Goal: Task Accomplishment & Management: Complete application form

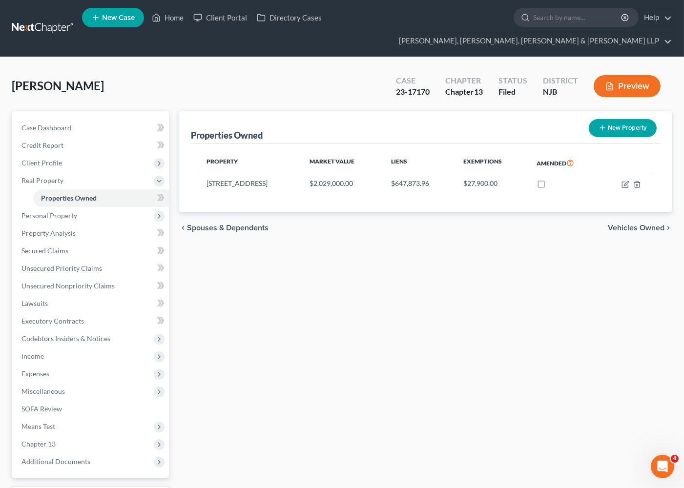
click at [602, 361] on div "Properties Owned New Property Property Market Value Liens Exemptions Amended [S…" at bounding box center [425, 322] width 503 height 423
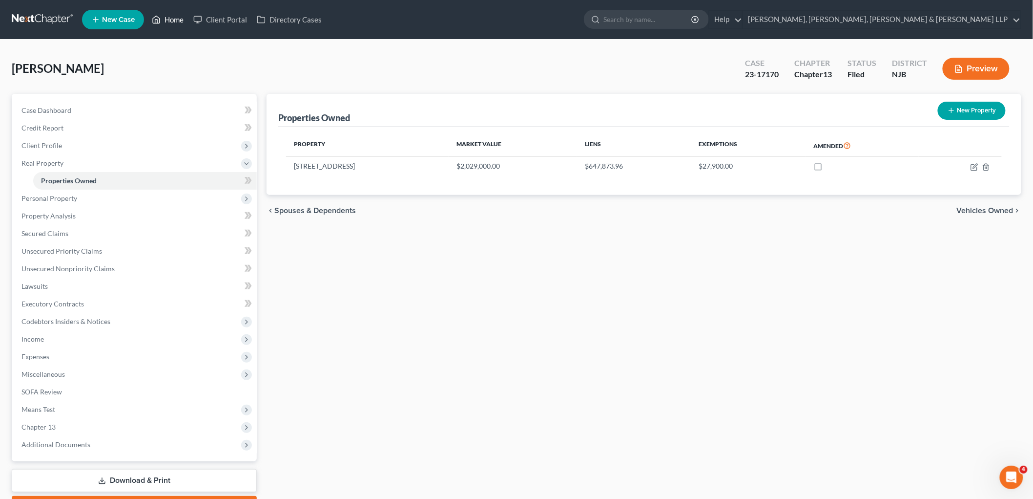
click at [171, 14] on link "Home" at bounding box center [168, 20] width 42 height 18
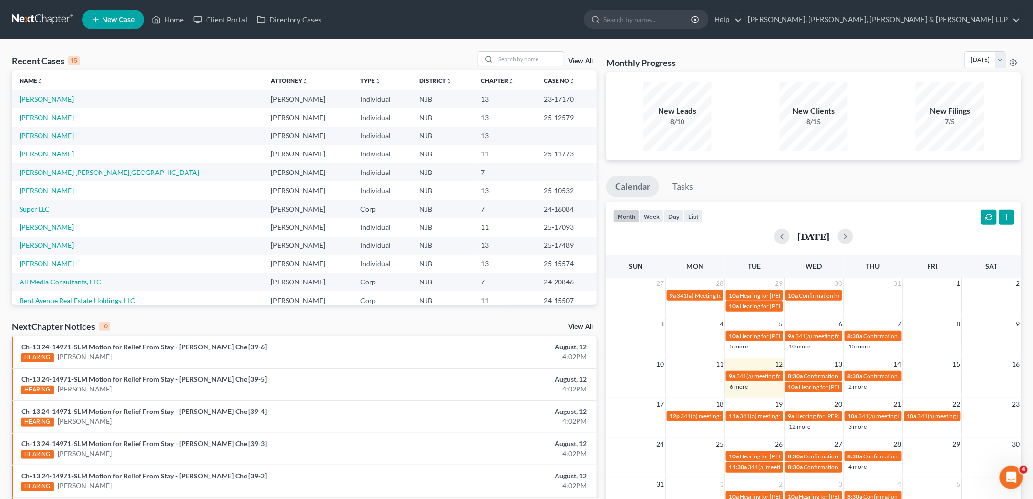
click at [56, 137] on link "[PERSON_NAME]" at bounding box center [47, 135] width 54 height 8
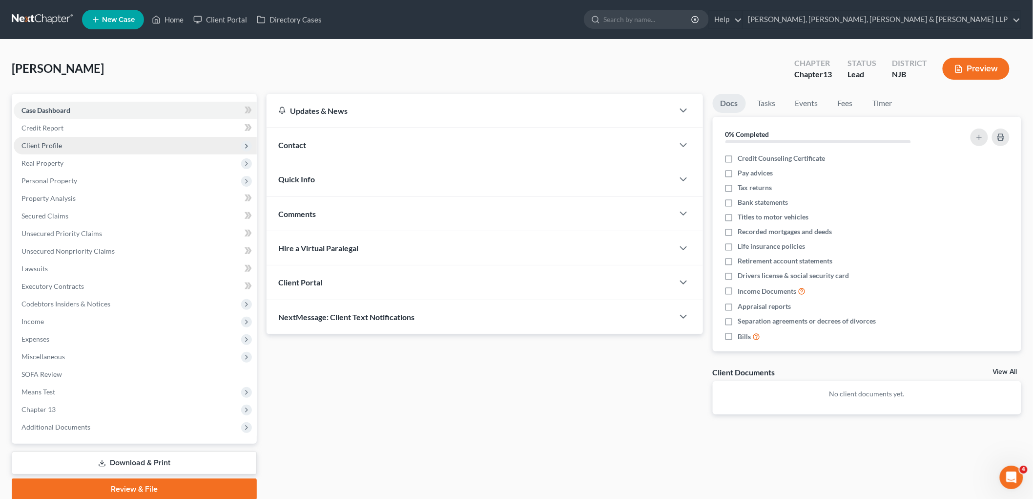
click at [42, 142] on span "Client Profile" at bounding box center [41, 145] width 41 height 8
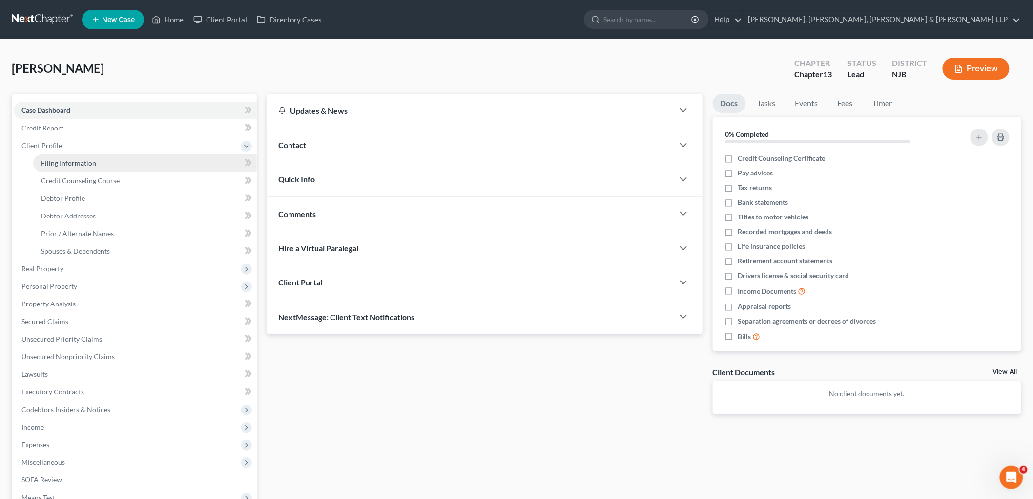
click at [70, 159] on span "Filing Information" at bounding box center [68, 163] width 55 height 8
select select "1"
select select "0"
select select "3"
select select "51"
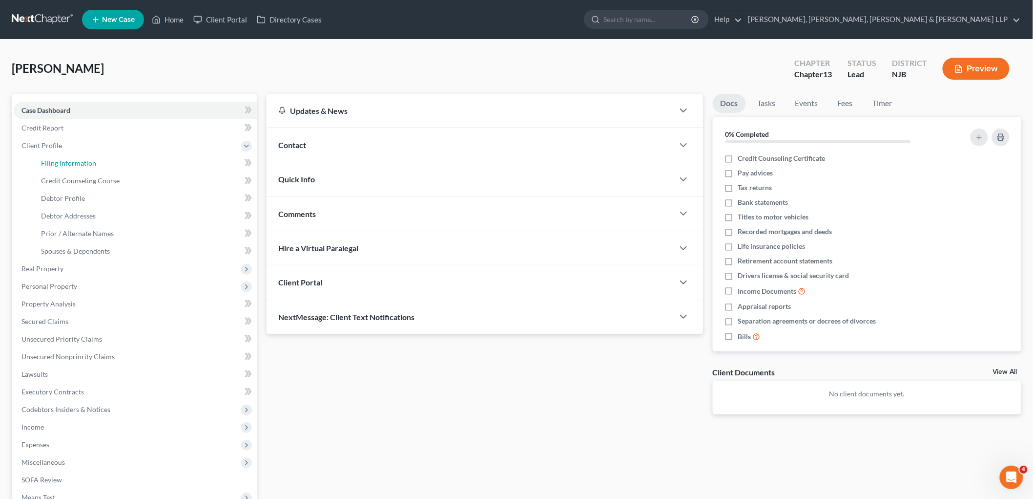
select select "0"
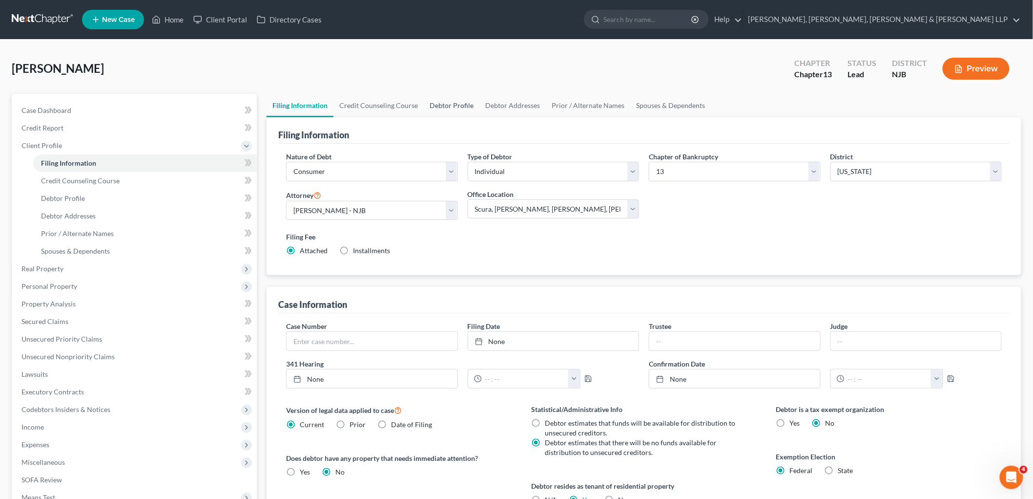
click at [451, 104] on link "Debtor Profile" at bounding box center [452, 105] width 56 height 23
select select "0"
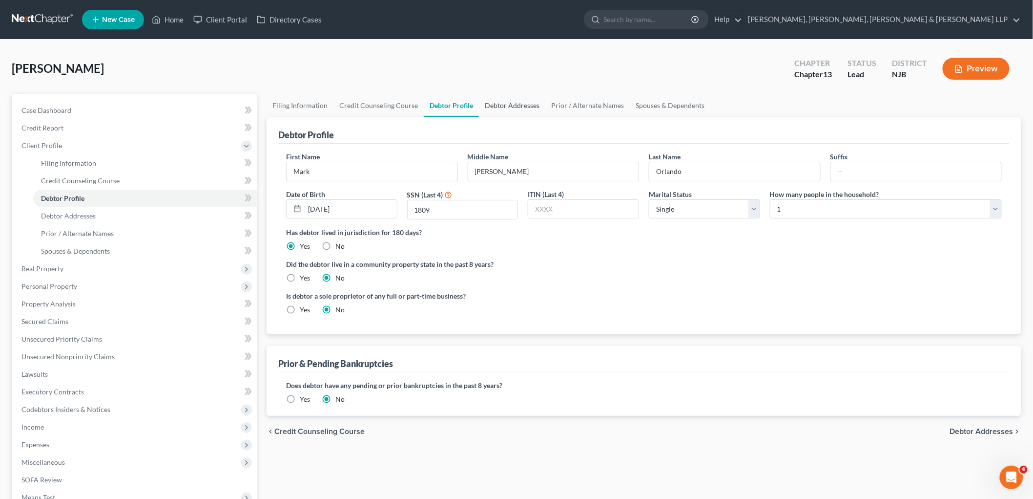
click at [501, 104] on link "Debtor Addresses" at bounding box center [512, 105] width 66 height 23
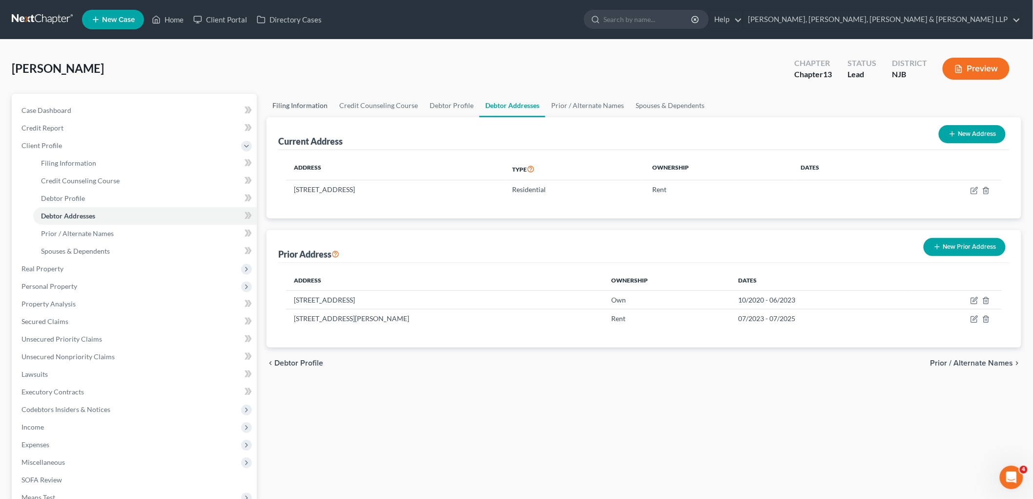
click at [277, 100] on link "Filing Information" at bounding box center [300, 105] width 67 height 23
select select "1"
select select "0"
select select "3"
select select "51"
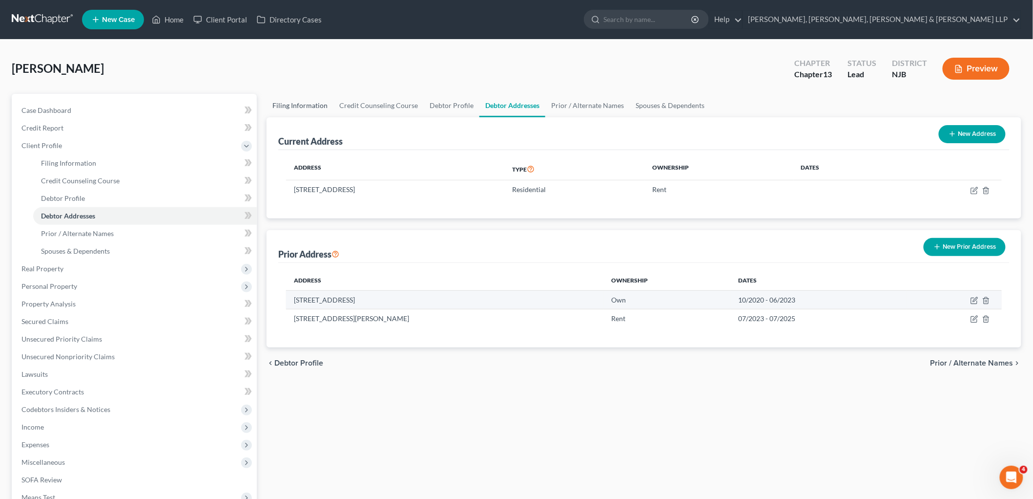
select select "0"
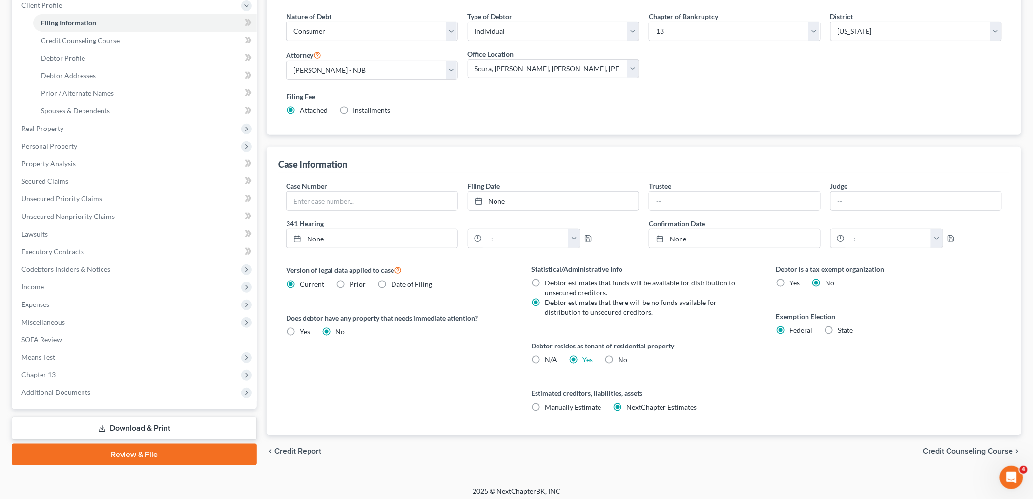
scroll to position [145, 0]
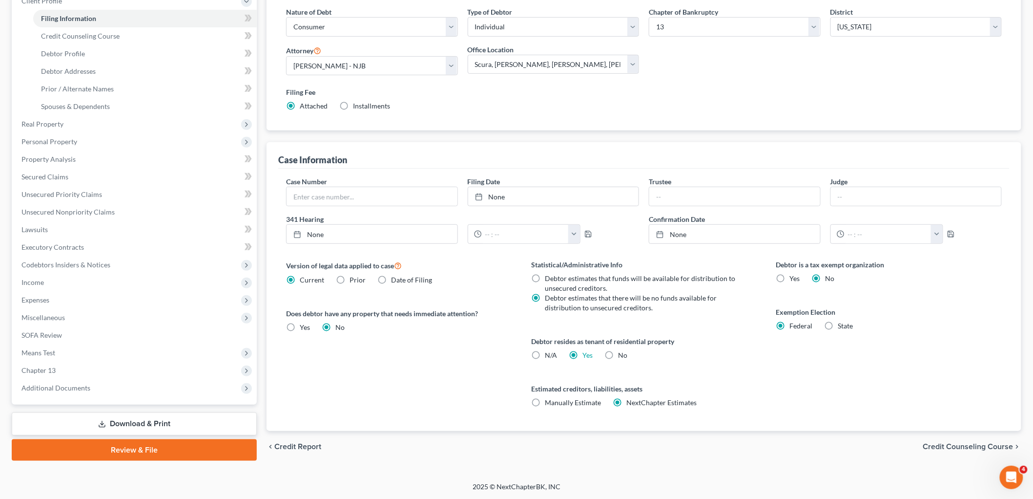
click at [142, 423] on link "Download & Print" at bounding box center [134, 423] width 245 height 23
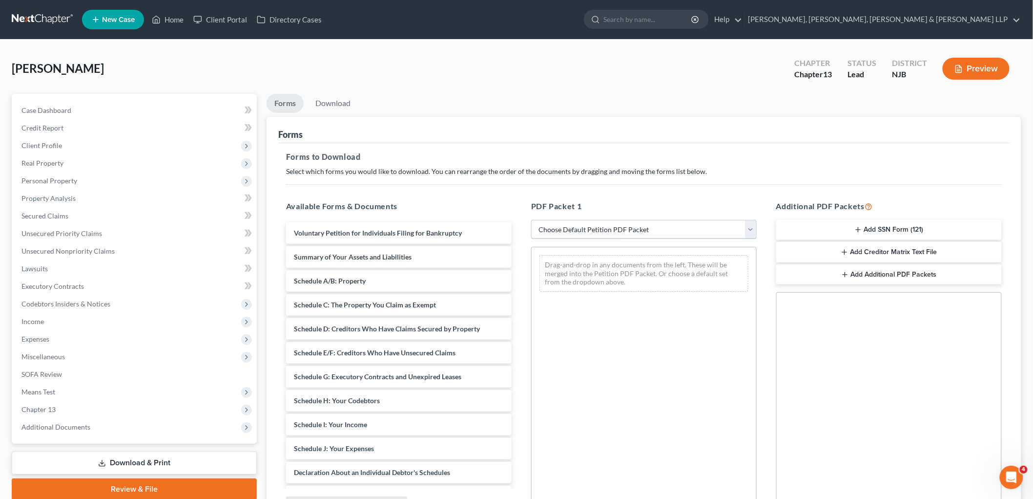
drag, startPoint x: 595, startPoint y: 231, endPoint x: 594, endPoint y: 238, distance: 6.9
click at [595, 231] on select "Choose Default Petition PDF Packet Complete Bankruptcy Petition (all forms and …" at bounding box center [644, 230] width 226 height 20
select select "0"
click at [531, 220] on select "Choose Default Petition PDF Packet Complete Bankruptcy Petition (all forms and …" at bounding box center [644, 230] width 226 height 20
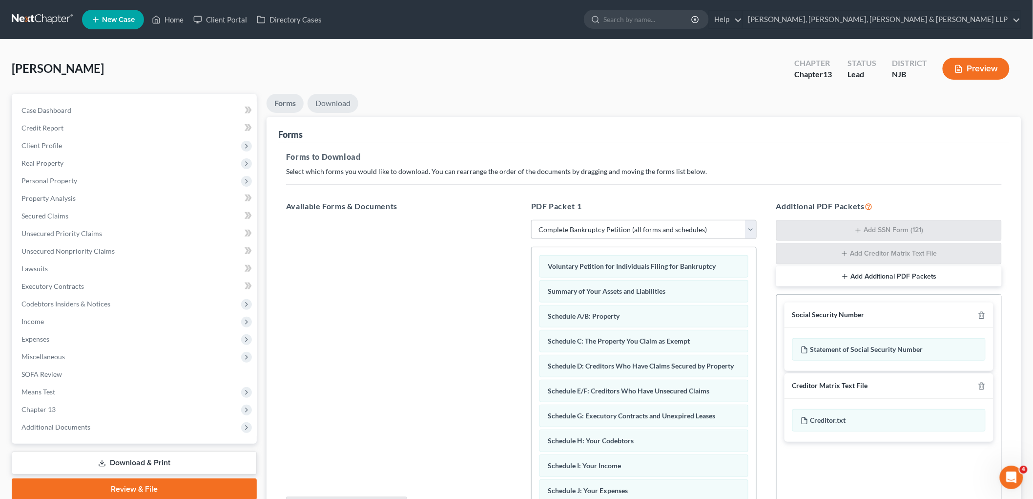
click at [348, 101] on link "Download" at bounding box center [333, 103] width 51 height 19
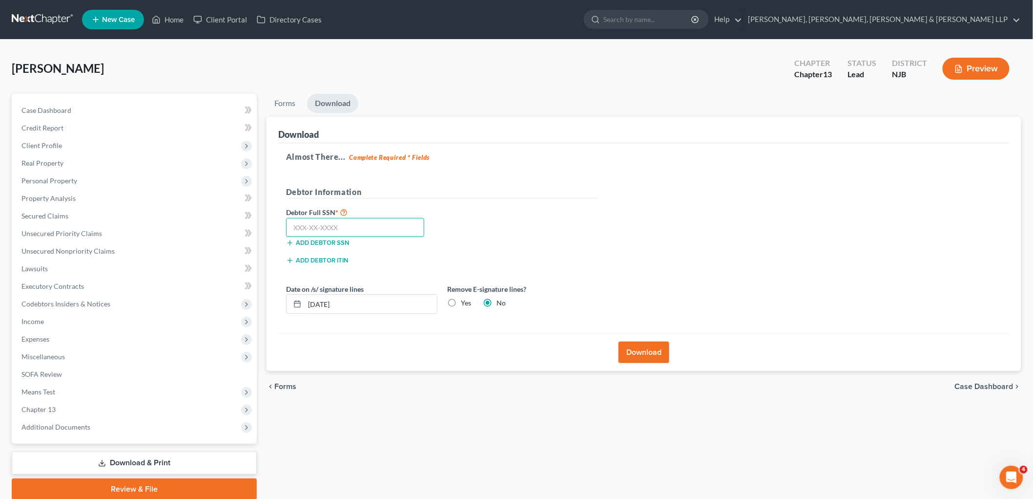
click at [366, 228] on input "text" at bounding box center [355, 228] width 138 height 20
type input "147-82-1809"
click at [496, 231] on div "Debtor Full SSN * 147-82-1809 Add debtor SSN" at bounding box center [442, 230] width 322 height 49
click at [652, 352] on button "Download" at bounding box center [644, 351] width 51 height 21
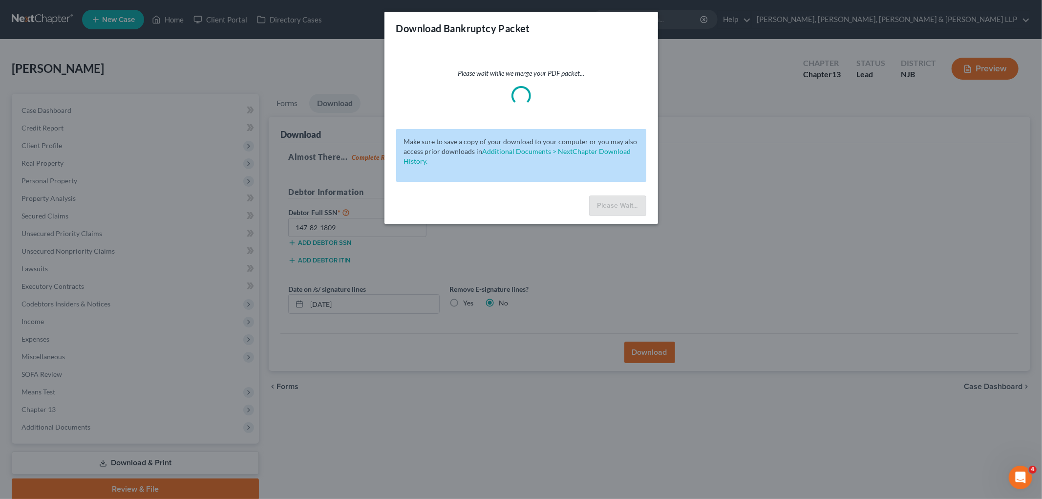
click at [666, 272] on div "Download Bankruptcy Packet Please wait while we merge your PDF packet... Make s…" at bounding box center [521, 249] width 1042 height 499
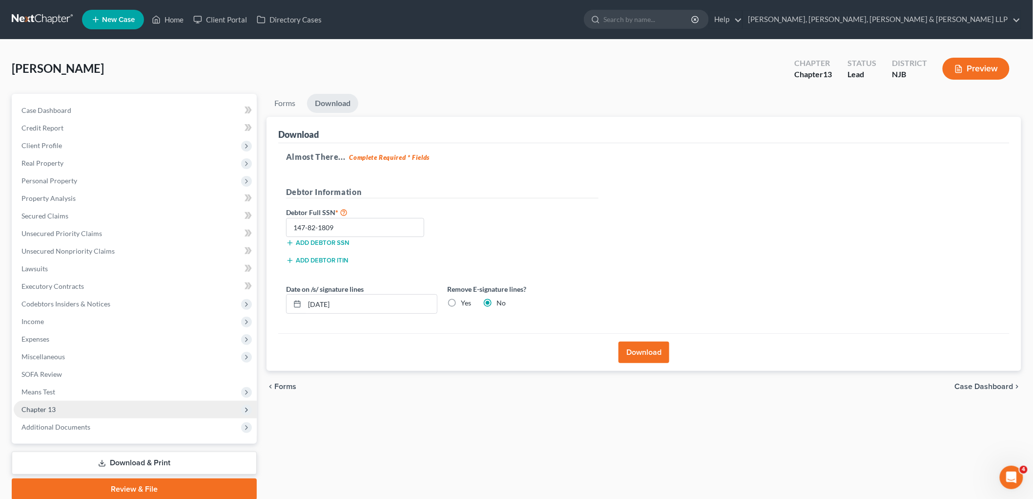
click at [47, 409] on span "Chapter 13" at bounding box center [38, 409] width 34 height 8
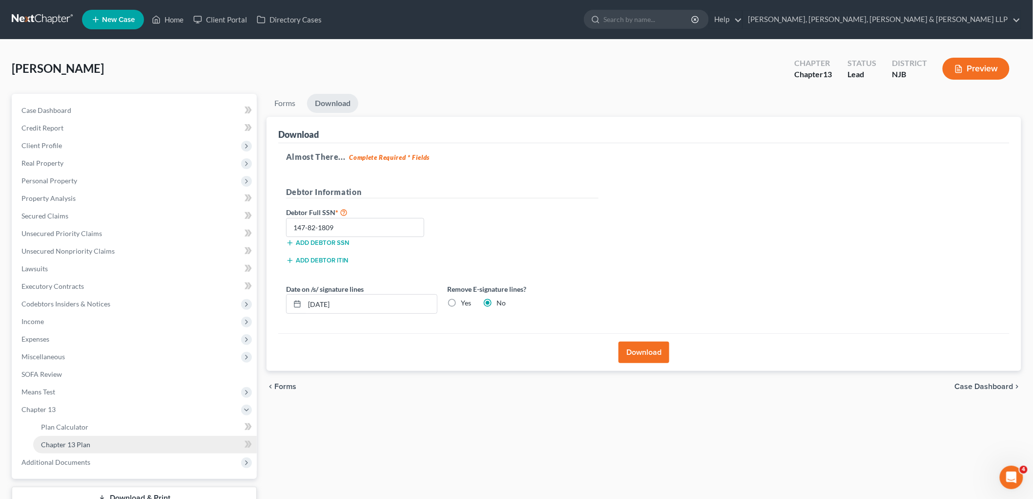
click at [64, 440] on span "Chapter 13 Plan" at bounding box center [65, 444] width 49 height 8
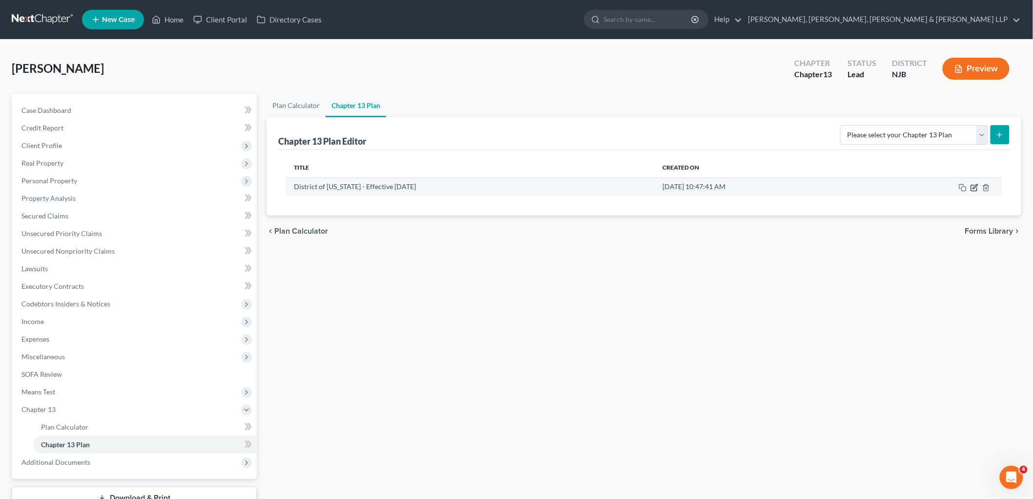
click at [684, 187] on icon "button" at bounding box center [975, 186] width 4 height 4
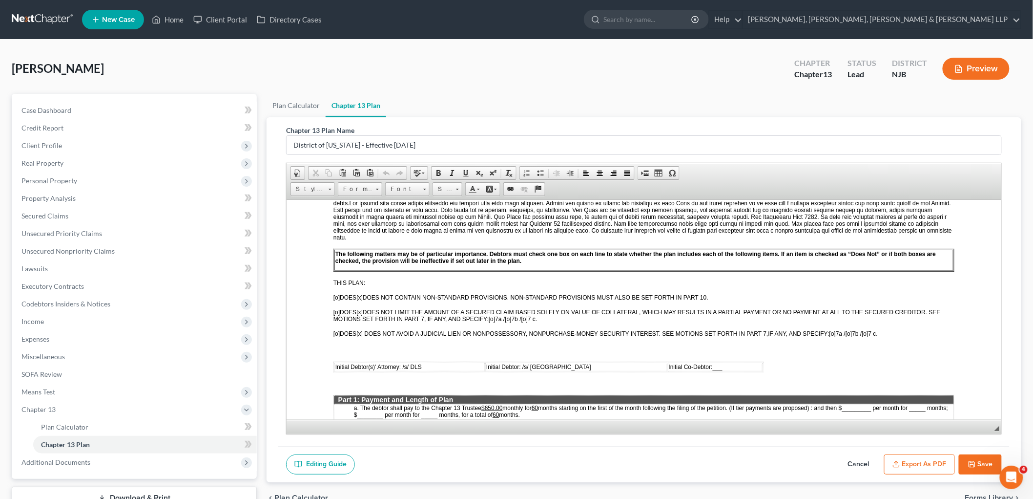
scroll to position [271, 0]
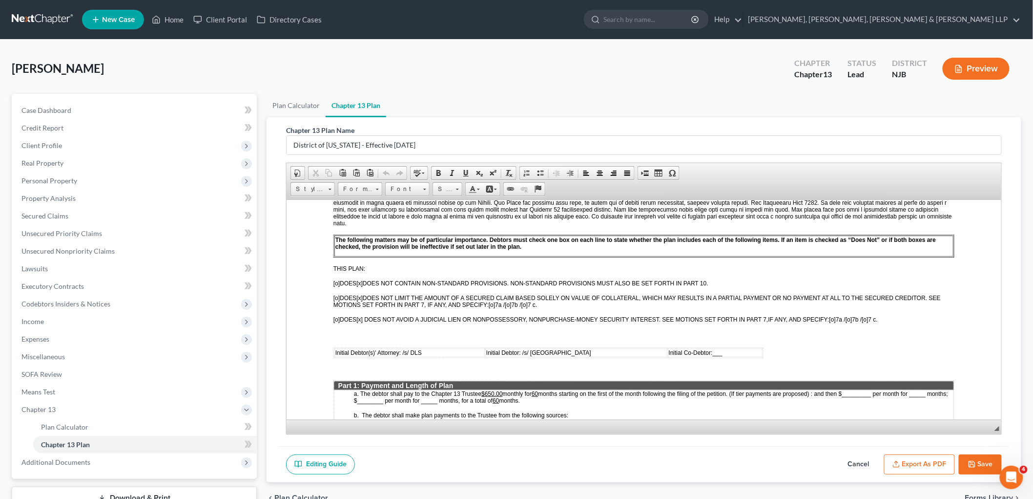
click at [684, 461] on button "Cancel" at bounding box center [859, 464] width 43 height 21
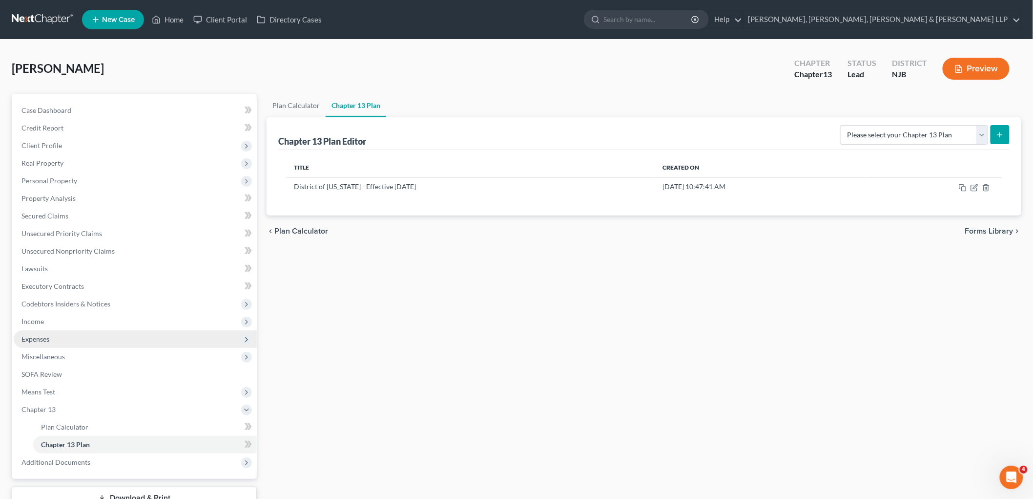
click at [38, 338] on span "Expenses" at bounding box center [35, 339] width 28 height 8
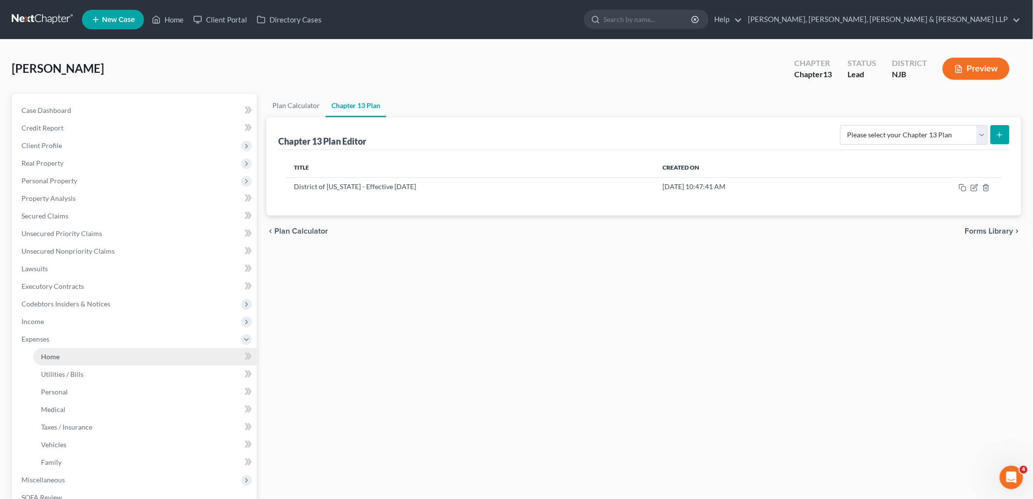
click at [50, 355] on span "Home" at bounding box center [50, 356] width 19 height 8
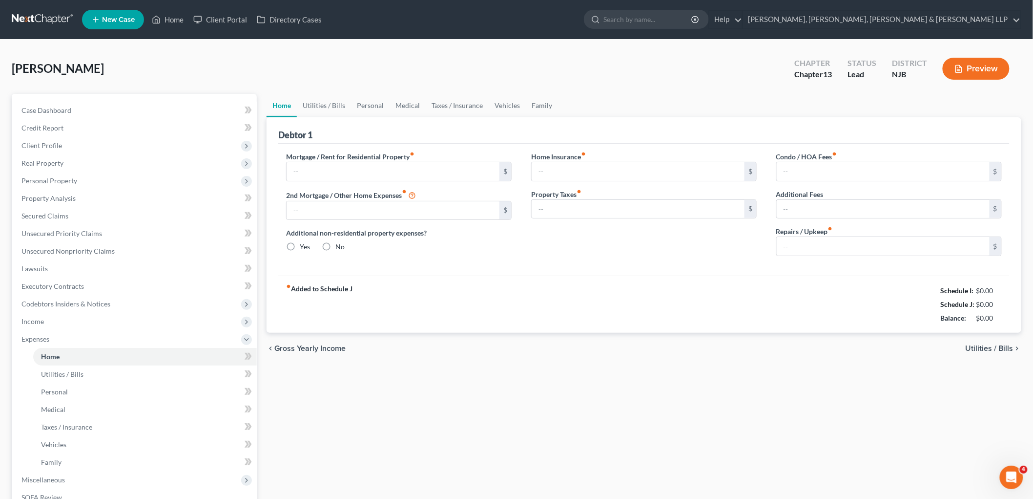
type input "2,450.00"
type input "0.00"
radio input "true"
type input "0.00"
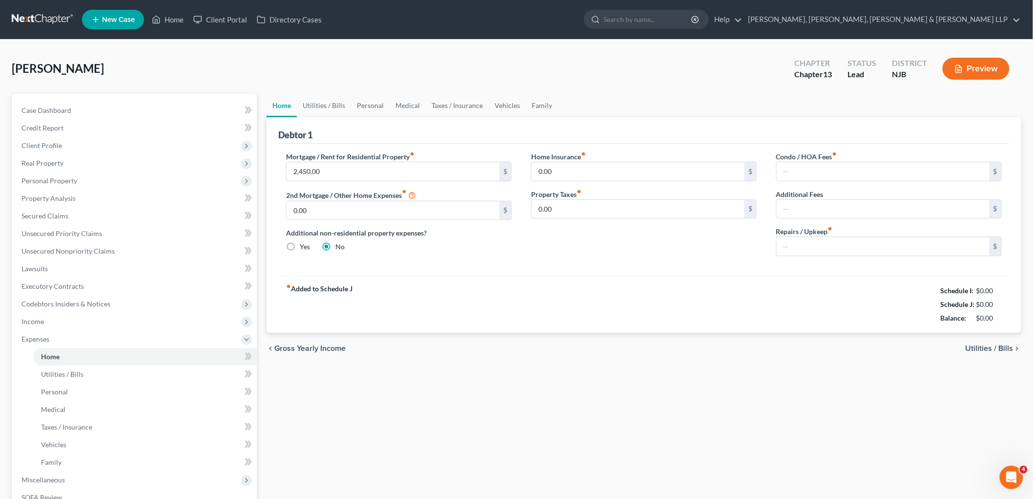
type input "0.00"
type input "50.00"
click at [323, 105] on link "Utilities / Bills" at bounding box center [324, 105] width 54 height 23
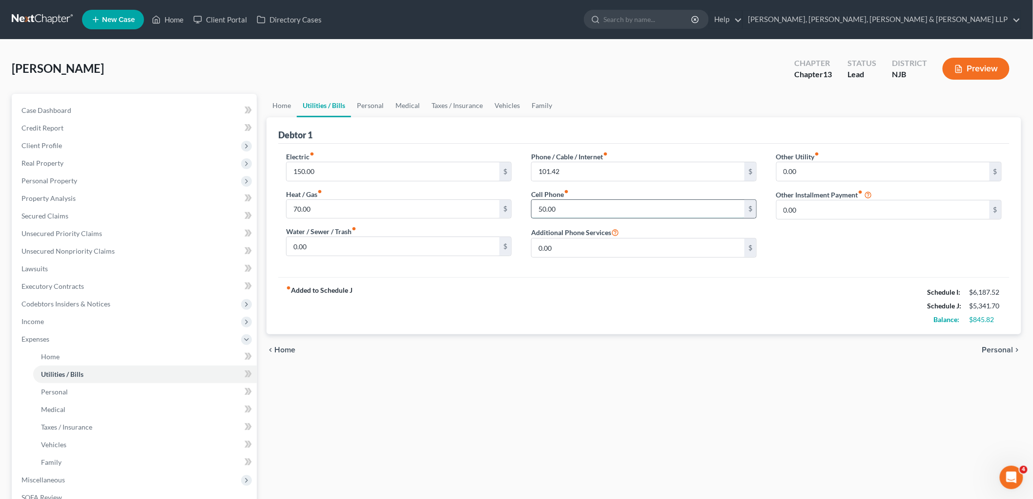
click at [536, 206] on input "50.00" at bounding box center [638, 209] width 213 height 19
type input "150"
drag, startPoint x: 544, startPoint y: 297, endPoint x: 389, endPoint y: 124, distance: 232.4
click at [544, 297] on div "fiber_manual_record Added to Schedule J Schedule I: $6,187.52 Schedule J: $5,44…" at bounding box center [644, 305] width 732 height 57
click at [359, 104] on link "Personal" at bounding box center [370, 105] width 39 height 23
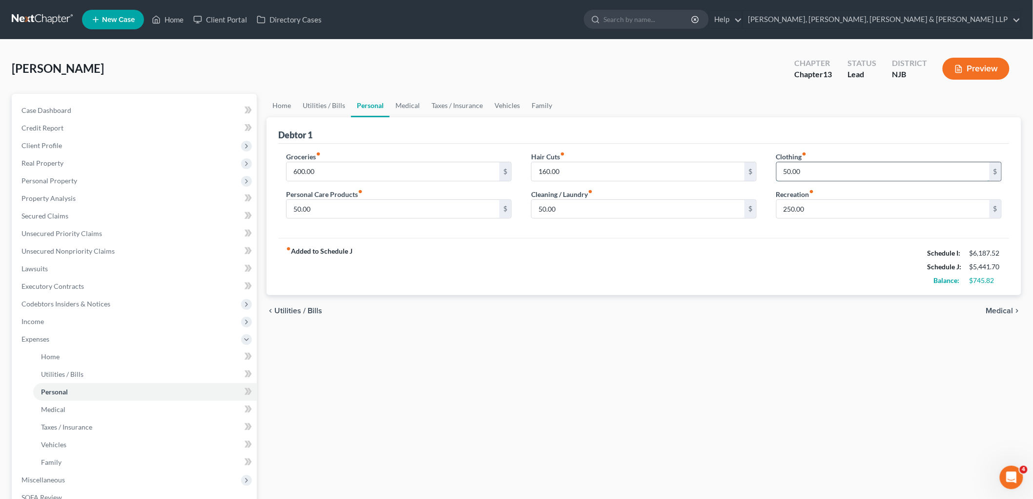
click at [684, 171] on input "50.00" at bounding box center [883, 171] width 213 height 19
type input "150"
click at [676, 282] on div "fiber_manual_record Added to Schedule J Schedule I: $6,187.52 Schedule J: $5,54…" at bounding box center [644, 266] width 732 height 57
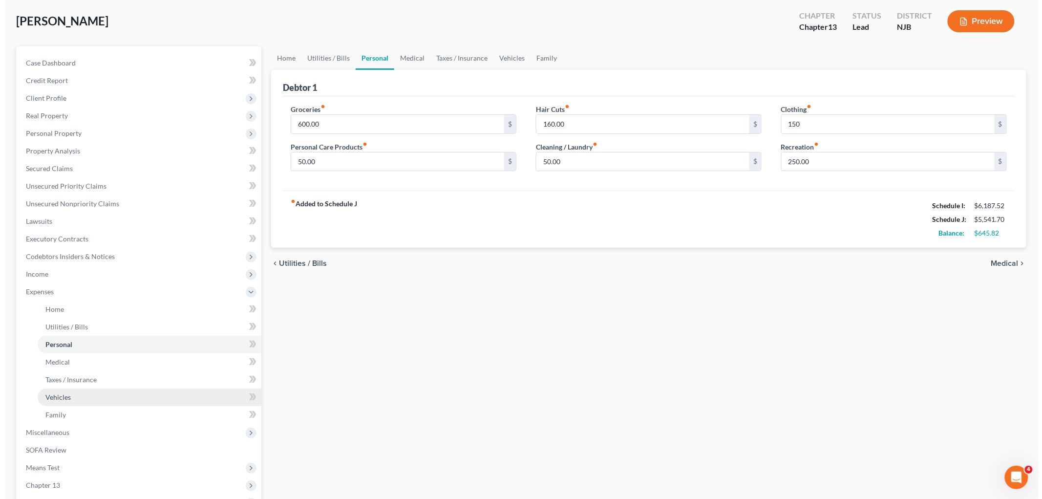
scroll to position [160, 0]
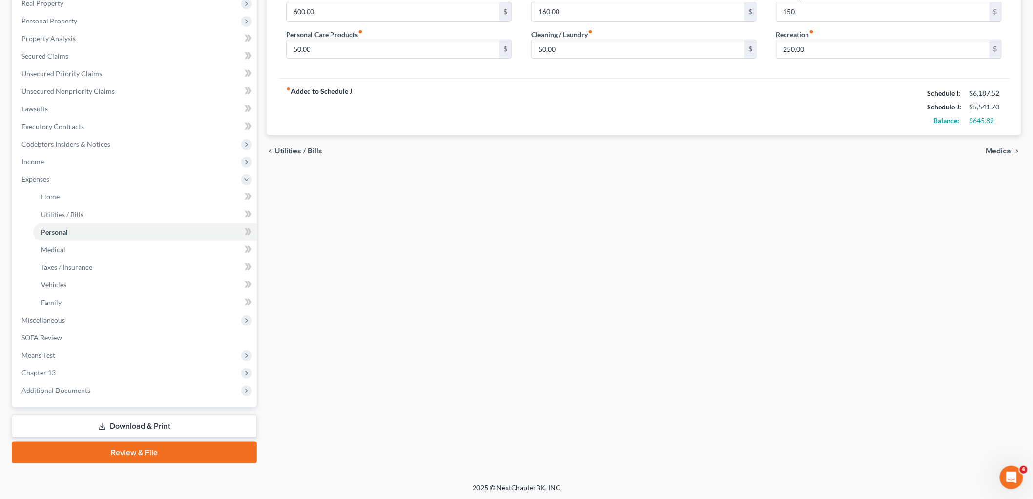
click at [153, 422] on link "Download & Print" at bounding box center [134, 426] width 245 height 23
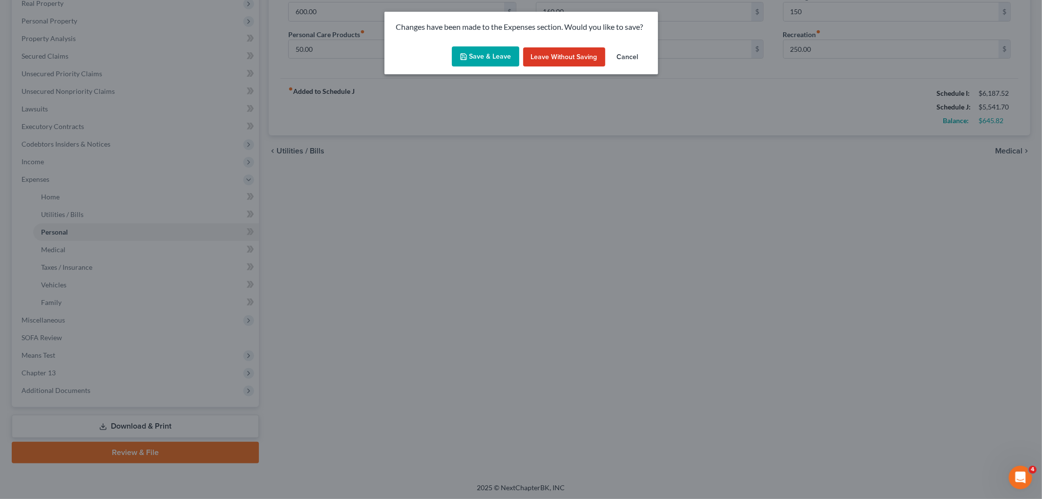
click at [494, 56] on button "Save & Leave" at bounding box center [485, 56] width 67 height 21
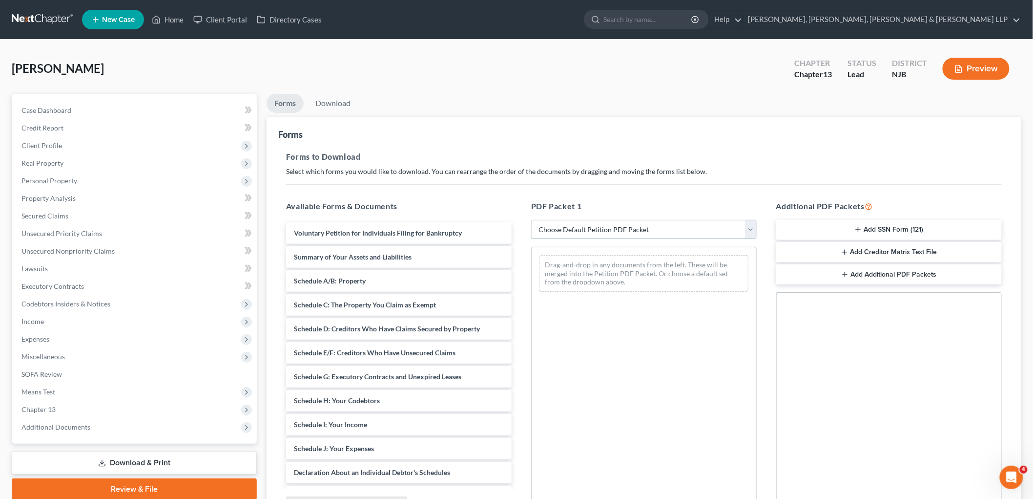
drag, startPoint x: 577, startPoint y: 229, endPoint x: 575, endPoint y: 237, distance: 8.9
click at [577, 228] on select "Choose Default Petition PDF Packet Complete Bankruptcy Petition (all forms and …" at bounding box center [644, 230] width 226 height 20
select select "0"
click at [531, 220] on select "Choose Default Petition PDF Packet Complete Bankruptcy Petition (all forms and …" at bounding box center [644, 230] width 226 height 20
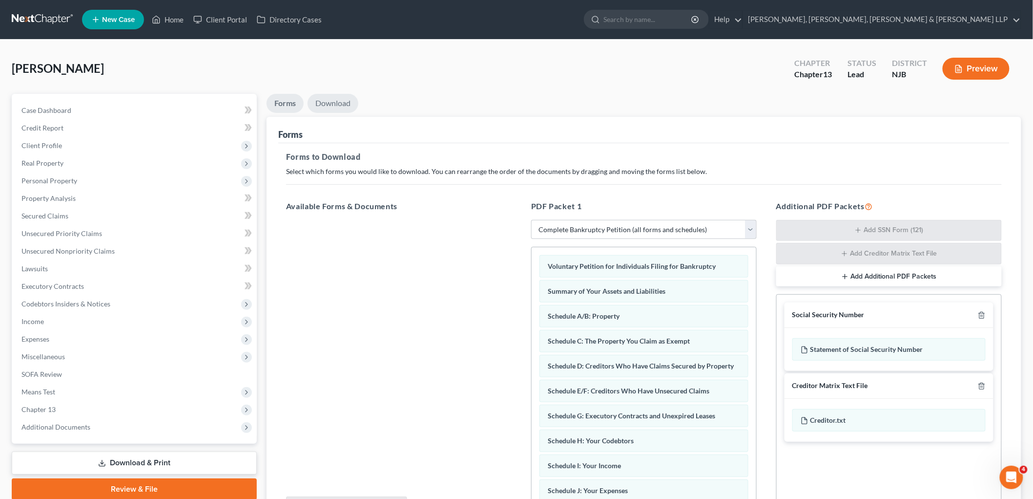
click at [337, 101] on link "Download" at bounding box center [333, 103] width 51 height 19
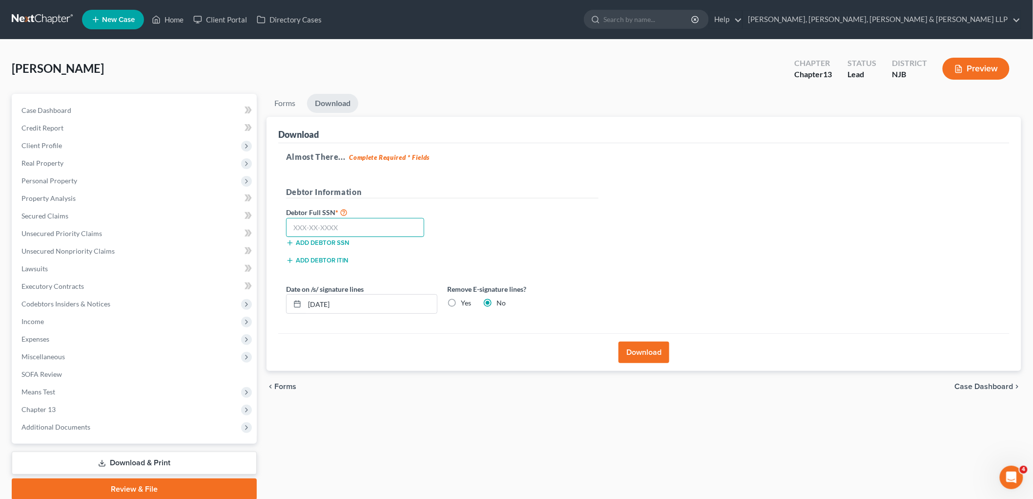
click at [381, 231] on input "text" at bounding box center [355, 228] width 138 height 20
type input "147-82-1809"
click at [649, 351] on button "Download" at bounding box center [644, 351] width 51 height 21
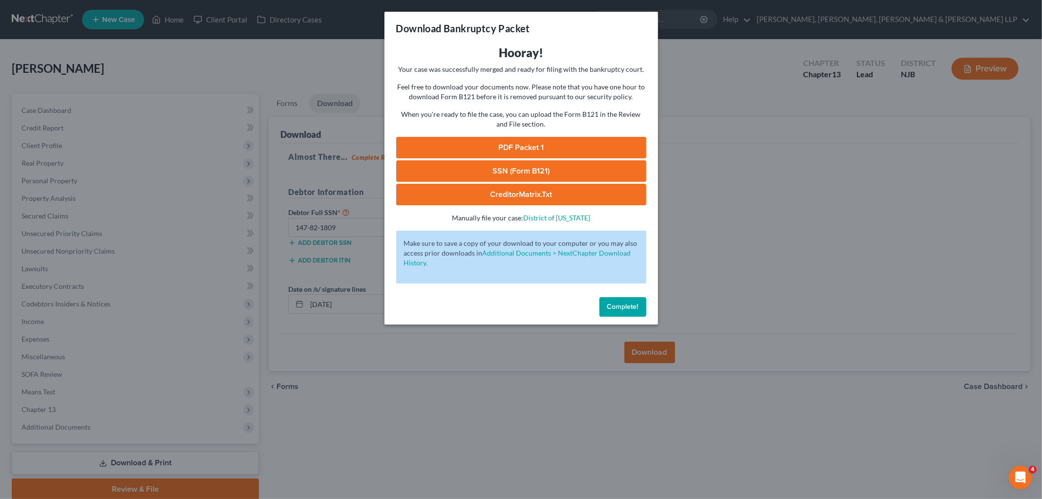
click at [466, 148] on link "PDF Packet 1" at bounding box center [521, 147] width 250 height 21
click at [617, 300] on button "Complete!" at bounding box center [622, 307] width 47 height 20
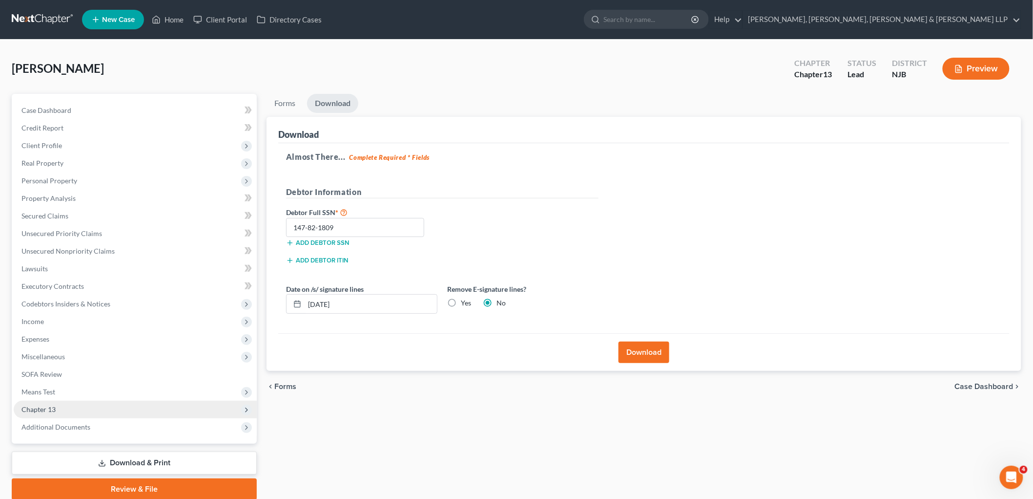
click at [47, 406] on span "Chapter 13" at bounding box center [38, 409] width 34 height 8
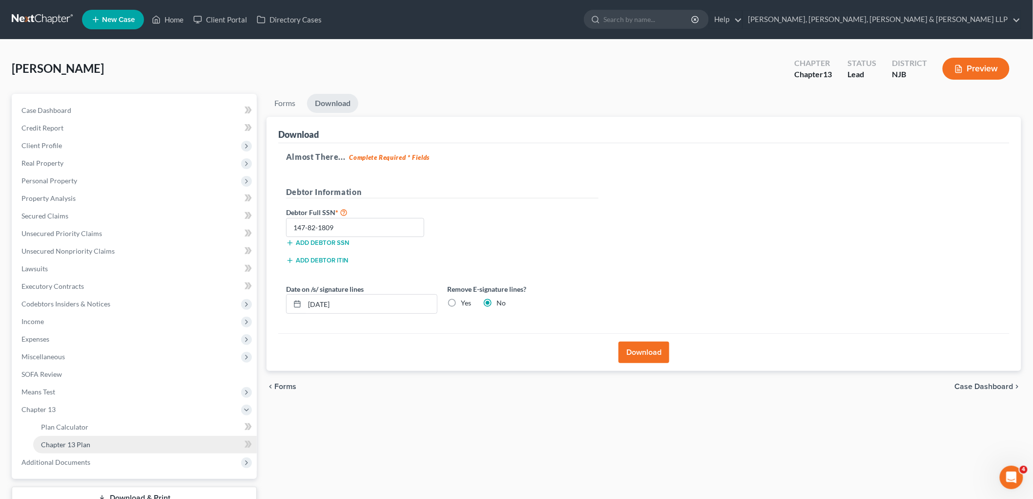
click at [72, 441] on span "Chapter 13 Plan" at bounding box center [65, 444] width 49 height 8
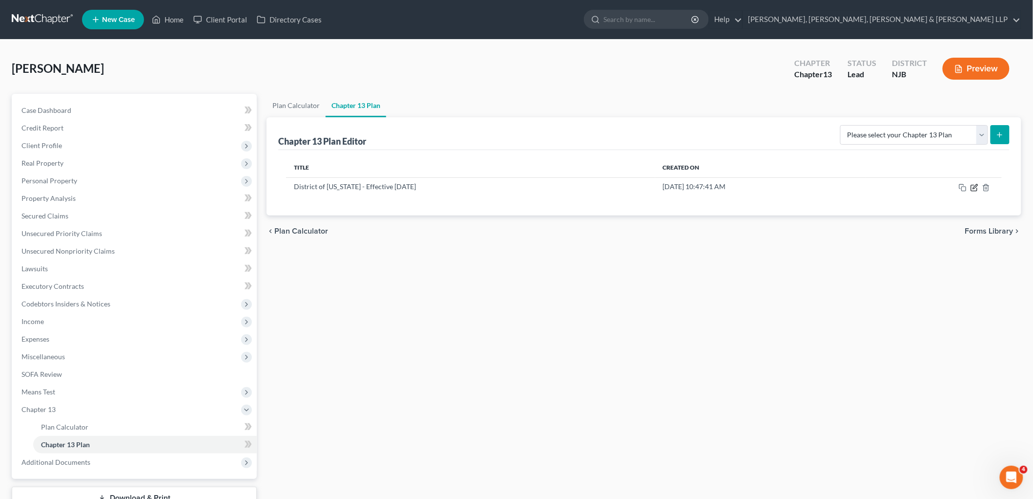
click at [684, 187] on icon "button" at bounding box center [975, 188] width 8 height 8
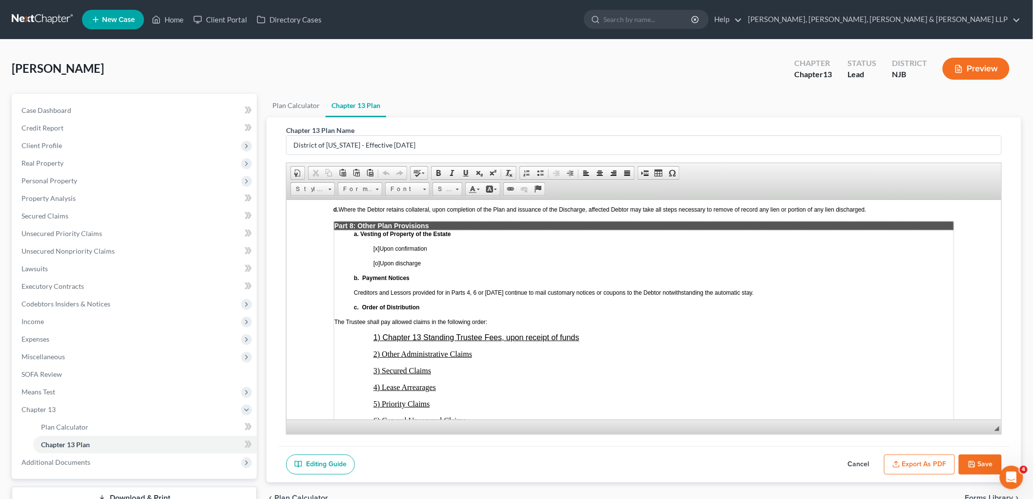
scroll to position [1935, 0]
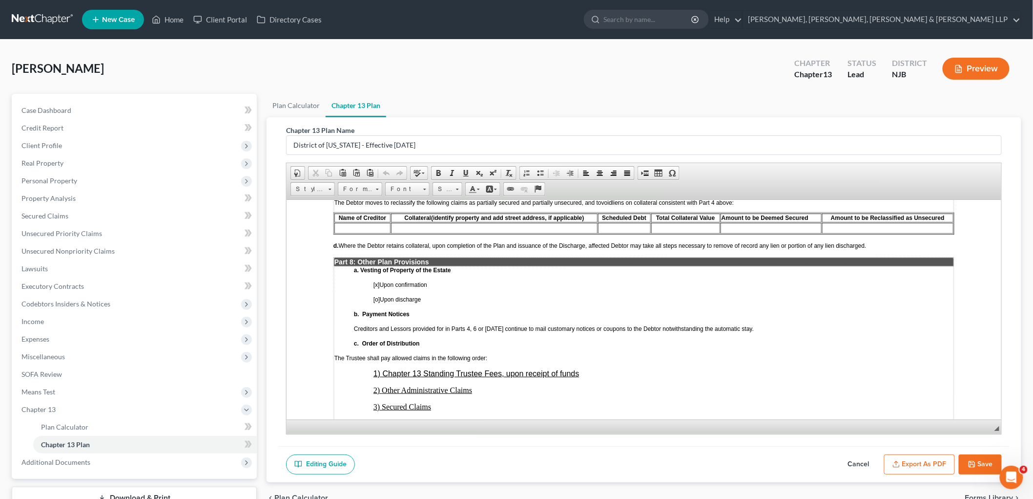
click at [684, 463] on button "Export as PDF" at bounding box center [919, 464] width 71 height 21
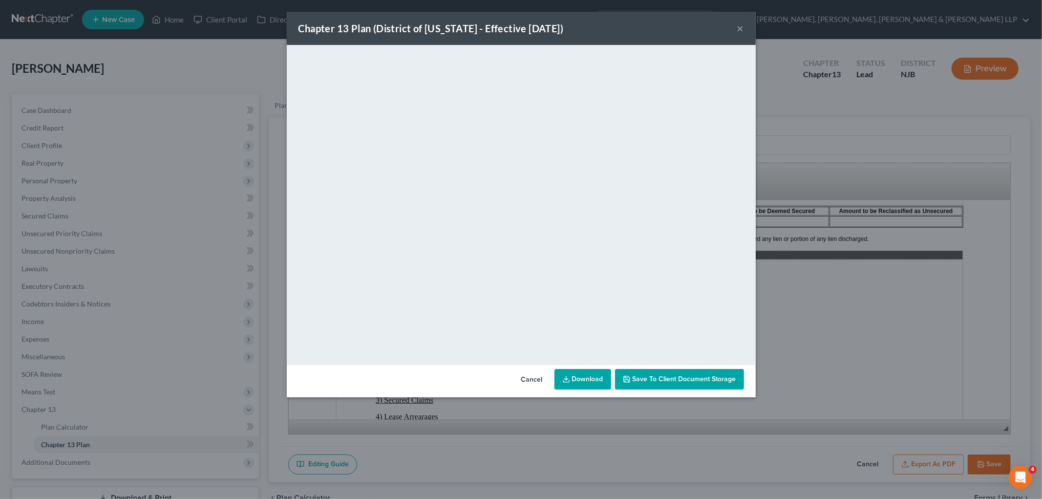
drag, startPoint x: 526, startPoint y: 378, endPoint x: 946, endPoint y: 464, distance: 428.0
click at [526, 378] on button "Cancel" at bounding box center [531, 380] width 37 height 20
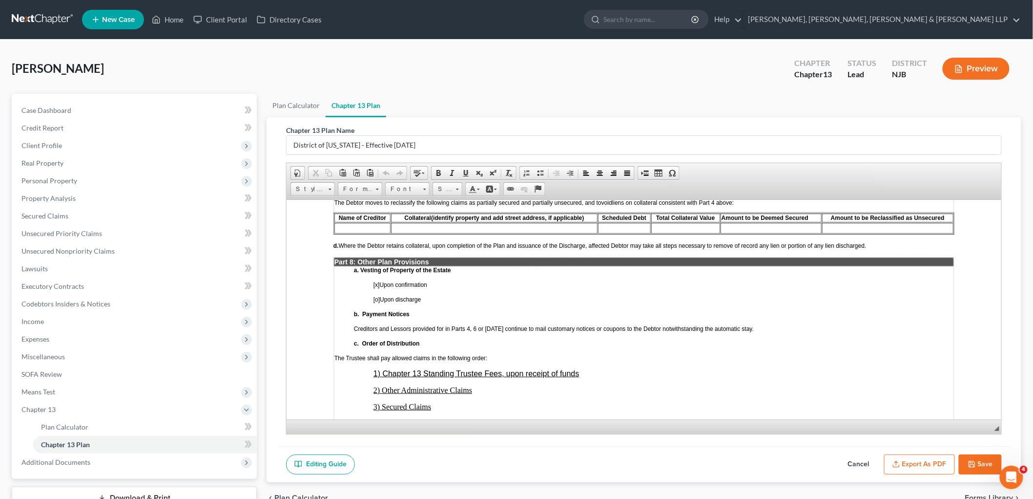
click at [684, 459] on button "Save" at bounding box center [980, 464] width 43 height 21
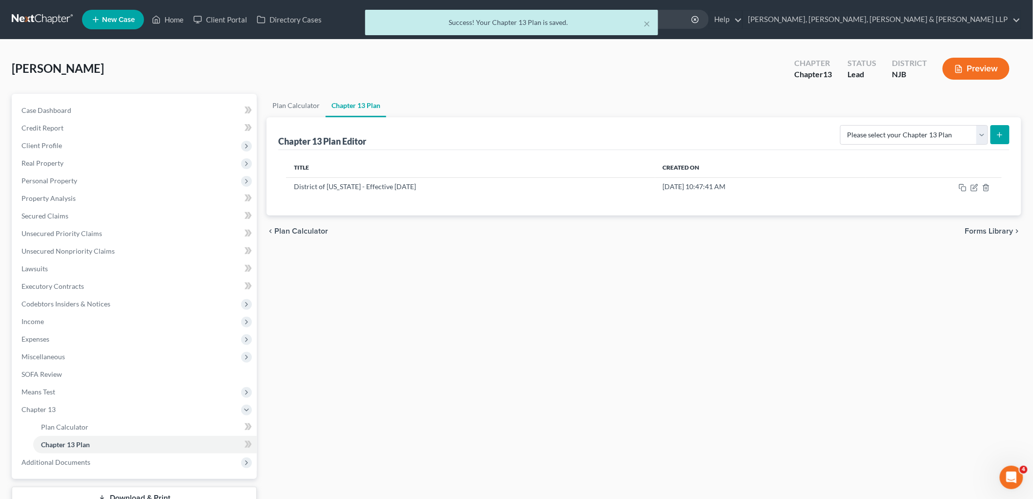
click at [174, 21] on div "× Success! Your Chapter 13 Plan is saved." at bounding box center [511, 25] width 1033 height 30
click at [649, 21] on button "×" at bounding box center [647, 24] width 7 height 12
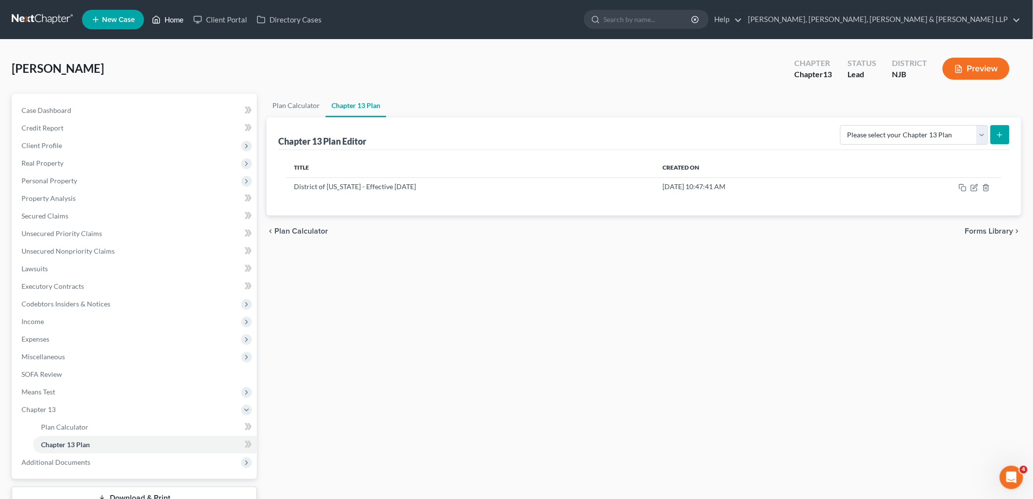
click at [167, 17] on link "Home" at bounding box center [168, 20] width 42 height 18
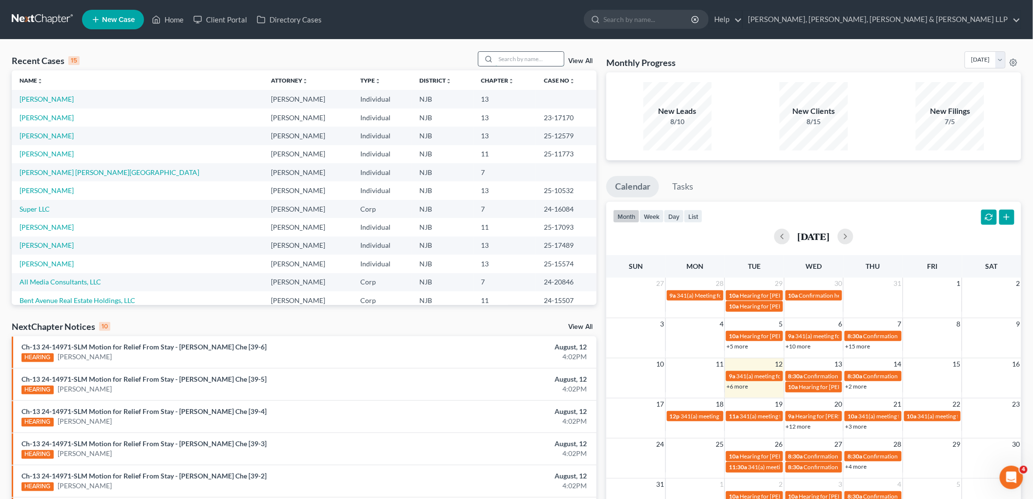
click at [519, 56] on input "search" at bounding box center [530, 59] width 68 height 14
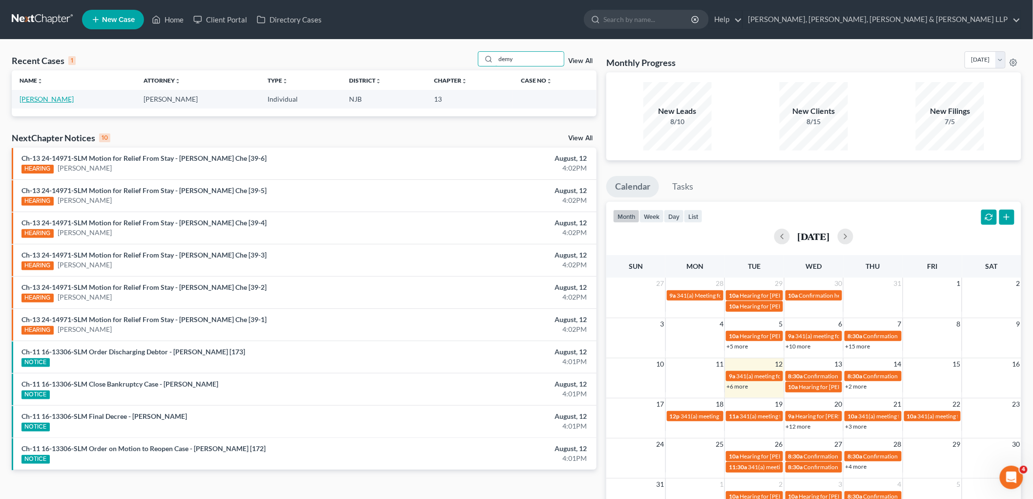
type input "demy"
click at [57, 96] on link "[PERSON_NAME]" at bounding box center [47, 99] width 54 height 8
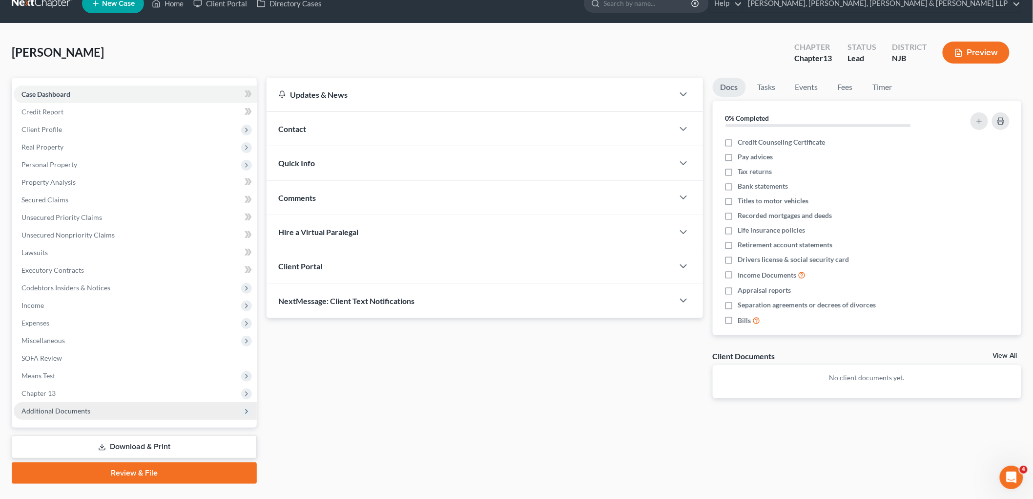
scroll to position [37, 0]
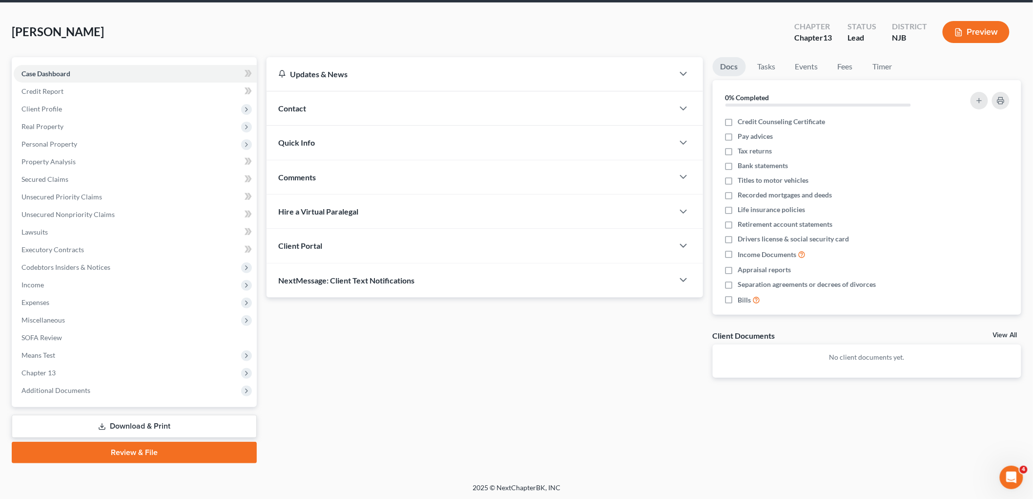
click at [140, 423] on link "Download & Print" at bounding box center [134, 426] width 245 height 23
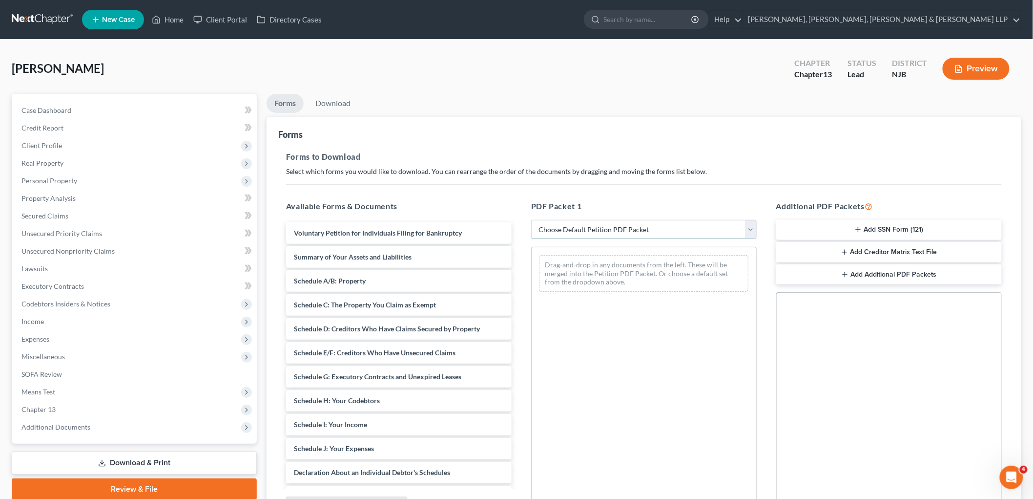
drag, startPoint x: 585, startPoint y: 228, endPoint x: 586, endPoint y: 237, distance: 8.9
click at [585, 228] on select "Choose Default Petition PDF Packet Complete Bankruptcy Petition (all forms and …" at bounding box center [644, 230] width 226 height 20
select select "1"
click at [531, 220] on select "Choose Default Petition PDF Packet Complete Bankruptcy Petition (all forms and …" at bounding box center [644, 230] width 226 height 20
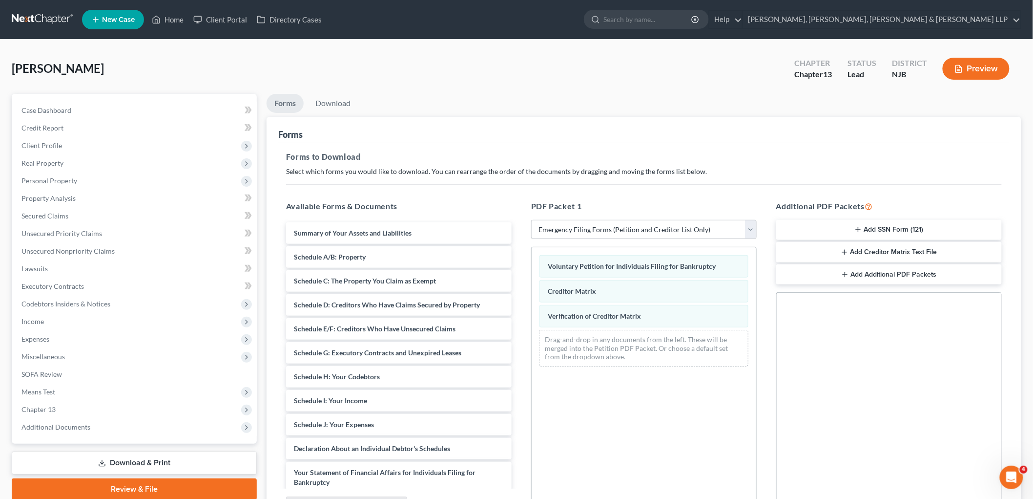
click at [684, 232] on button "Add SSN Form (121)" at bounding box center [890, 230] width 226 height 21
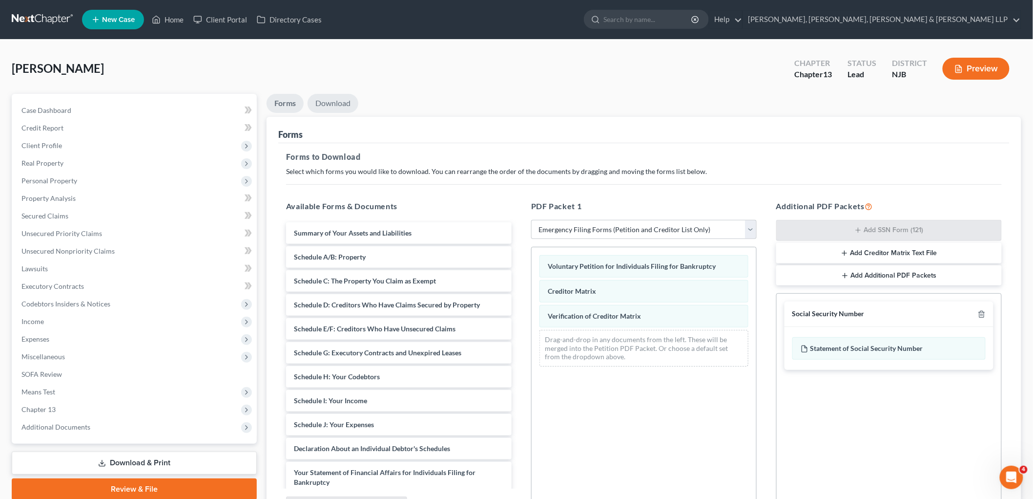
click at [331, 108] on link "Download" at bounding box center [333, 103] width 51 height 19
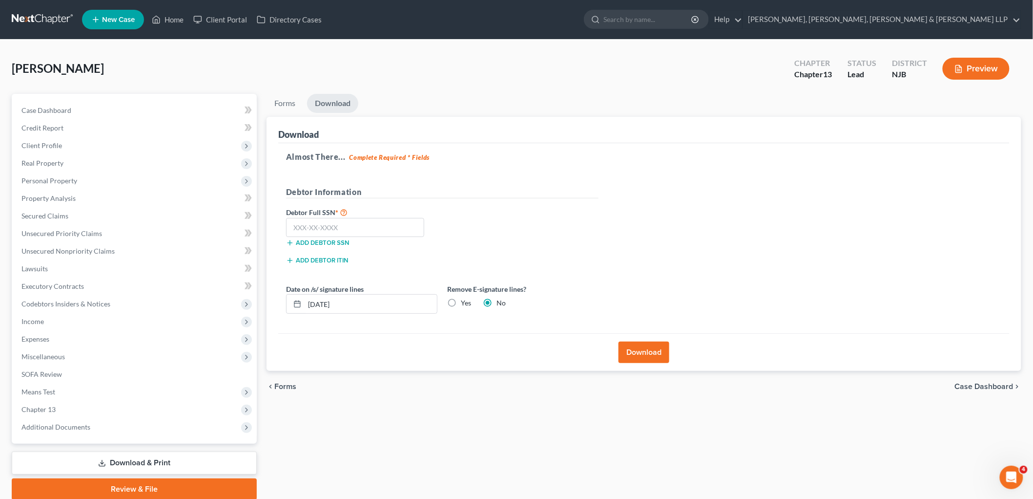
click at [461, 300] on label "Yes" at bounding box center [466, 303] width 10 height 10
click at [465, 300] on input "Yes" at bounding box center [468, 301] width 6 height 6
radio input "true"
radio input "false"
click at [360, 231] on input "text" at bounding box center [355, 228] width 138 height 20
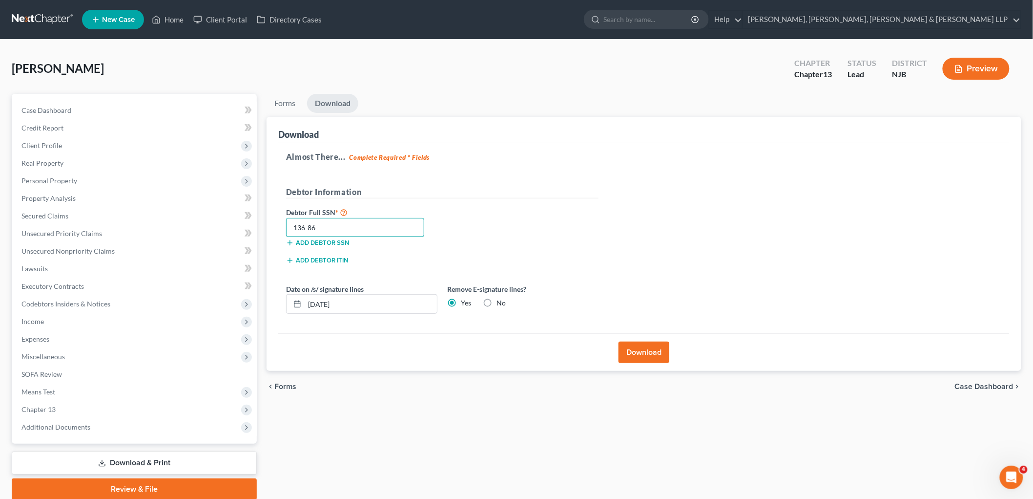
type input "136-86"
